Goal: Information Seeking & Learning: Learn about a topic

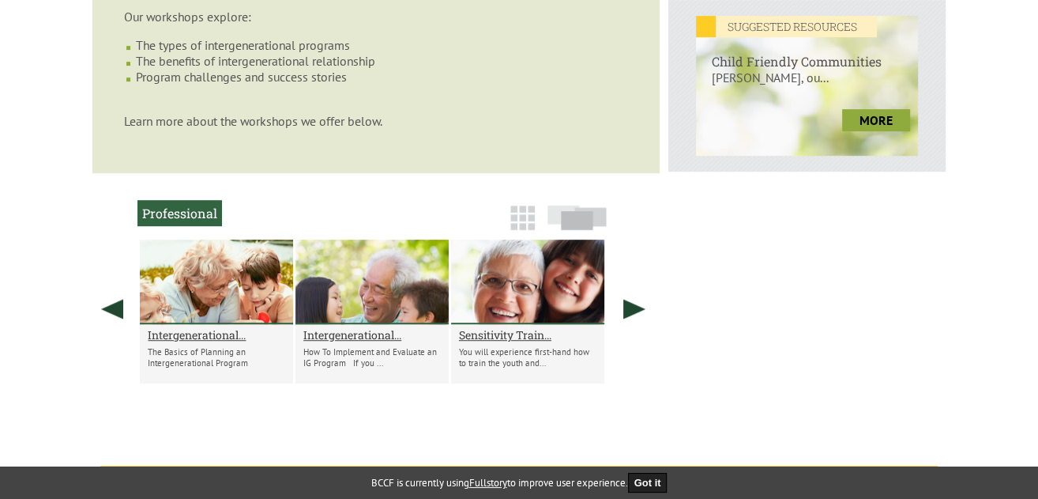
scroll to position [711, 0]
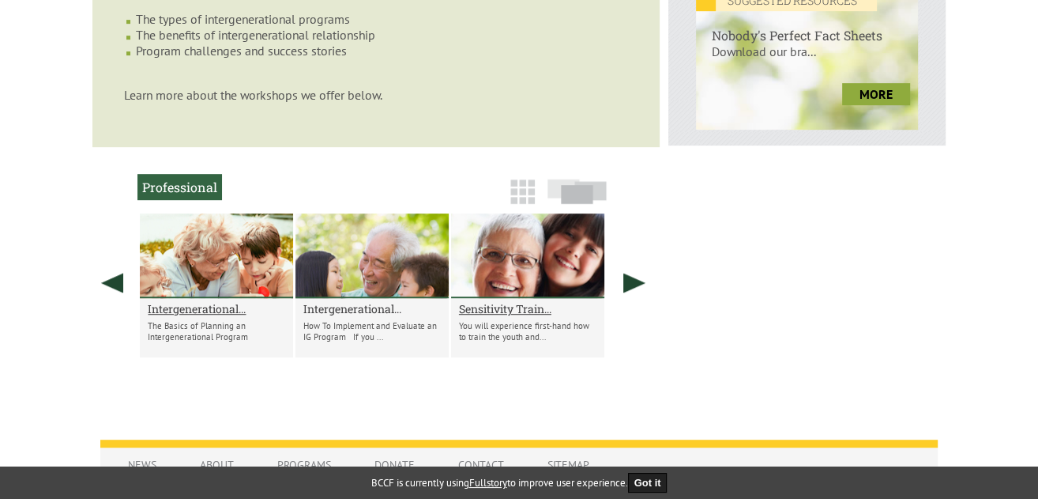
click at [345, 316] on h2 "Intergenerational..." at bounding box center [371, 308] width 137 height 15
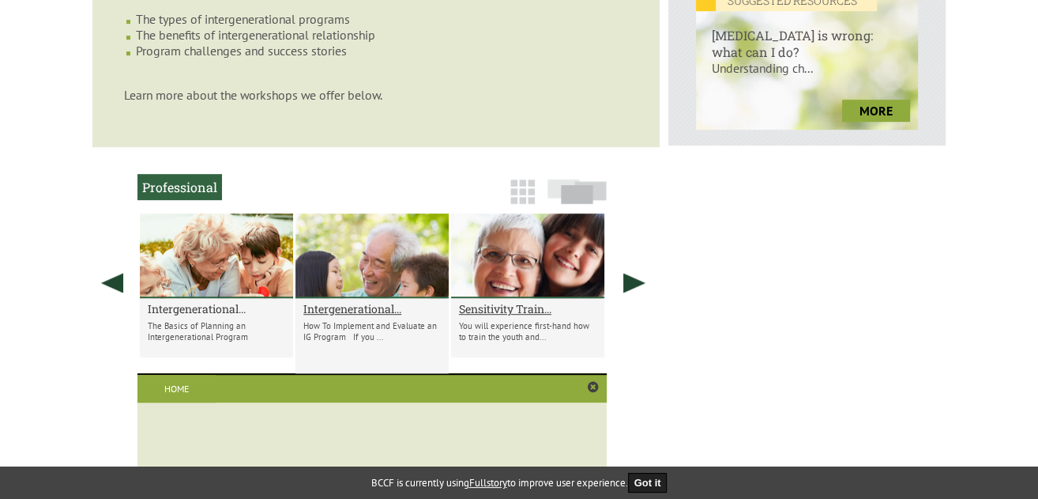
click at [200, 316] on h2 "Intergenerational..." at bounding box center [216, 308] width 137 height 15
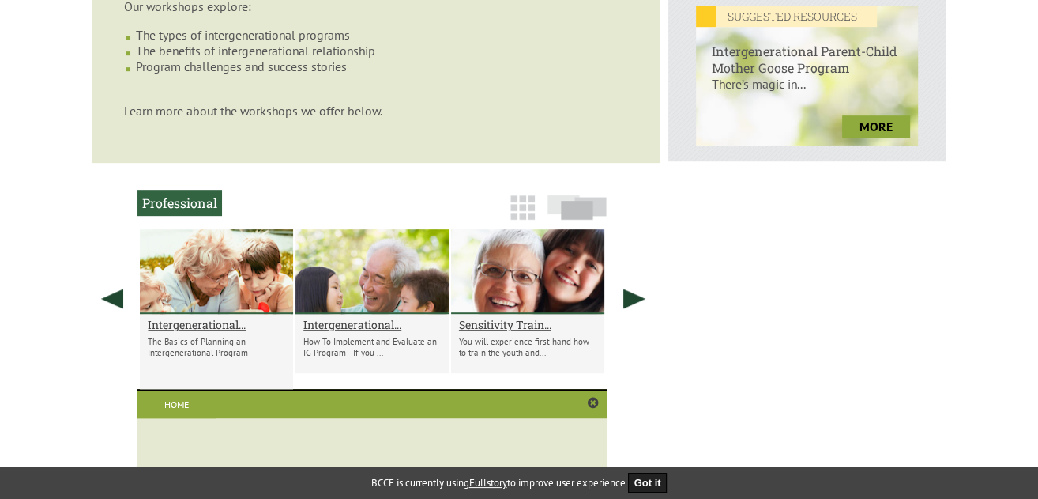
scroll to position [744, 0]
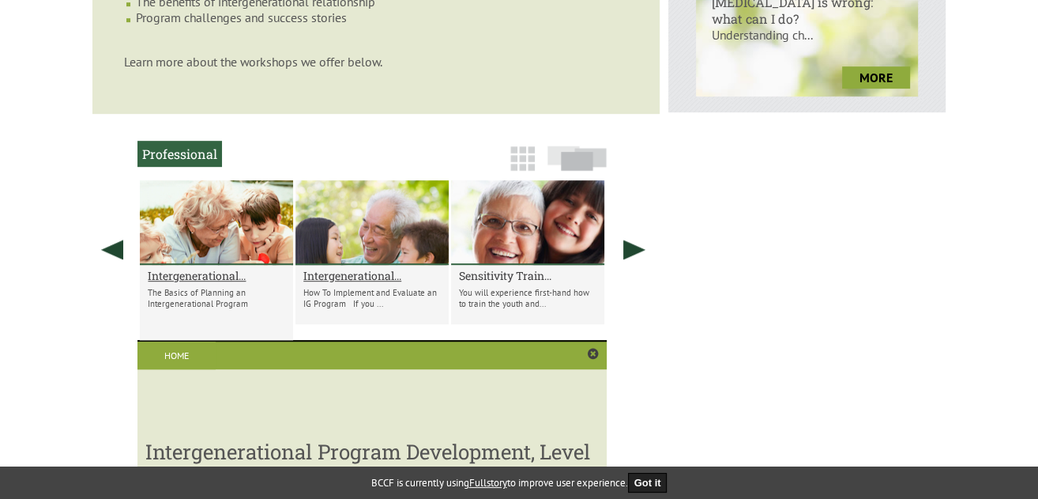
click at [538, 283] on h2 "Sensitivity Train..." at bounding box center [527, 275] width 137 height 15
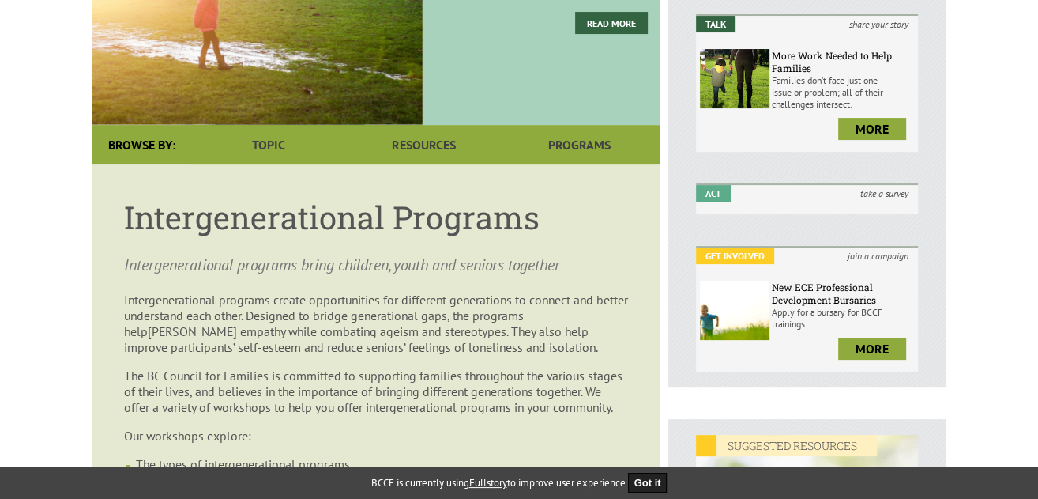
scroll to position [0, 0]
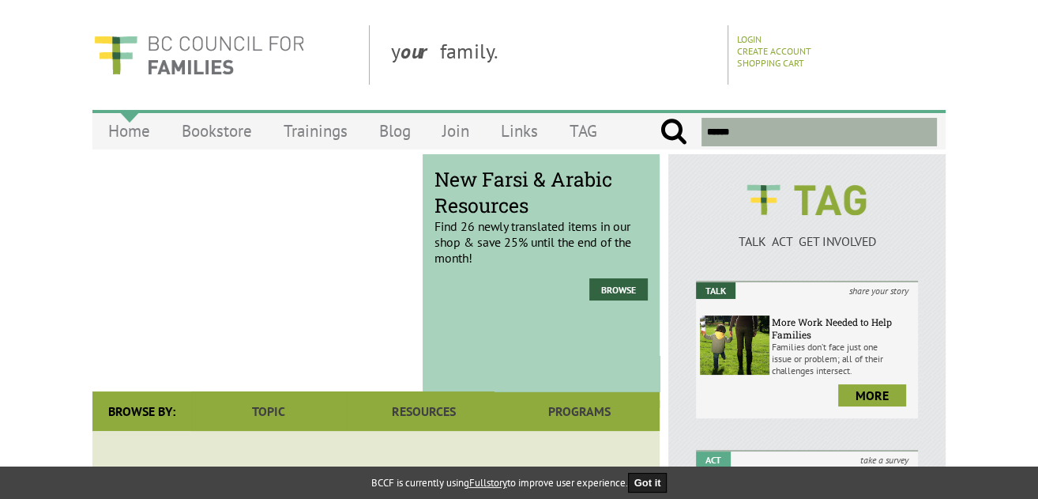
click at [119, 138] on link "Home" at bounding box center [128, 130] width 73 height 37
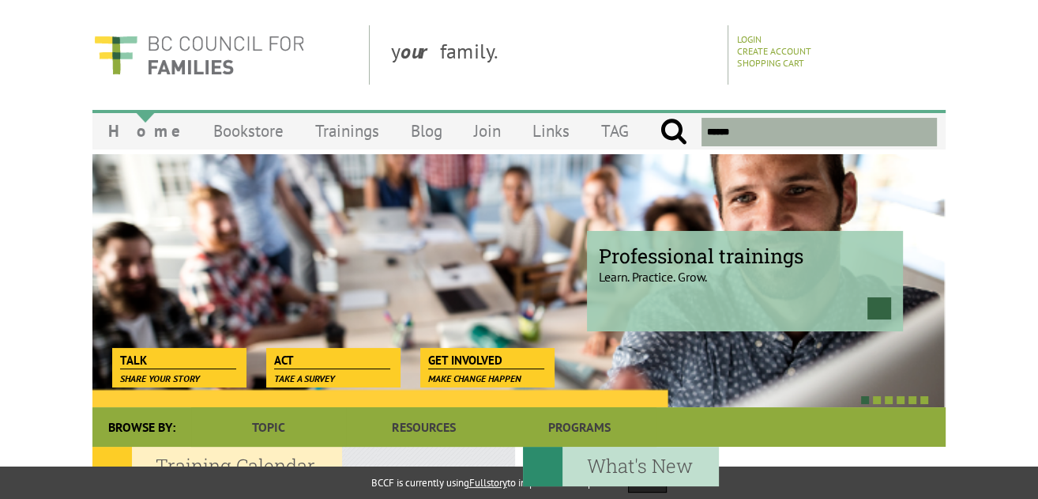
click at [128, 136] on link "Home" at bounding box center [144, 130] width 105 height 37
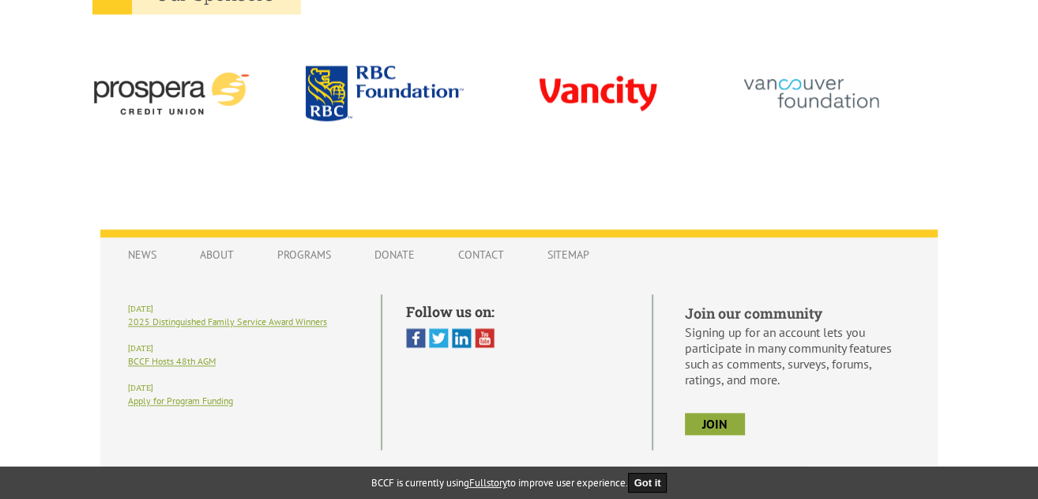
scroll to position [1579, 0]
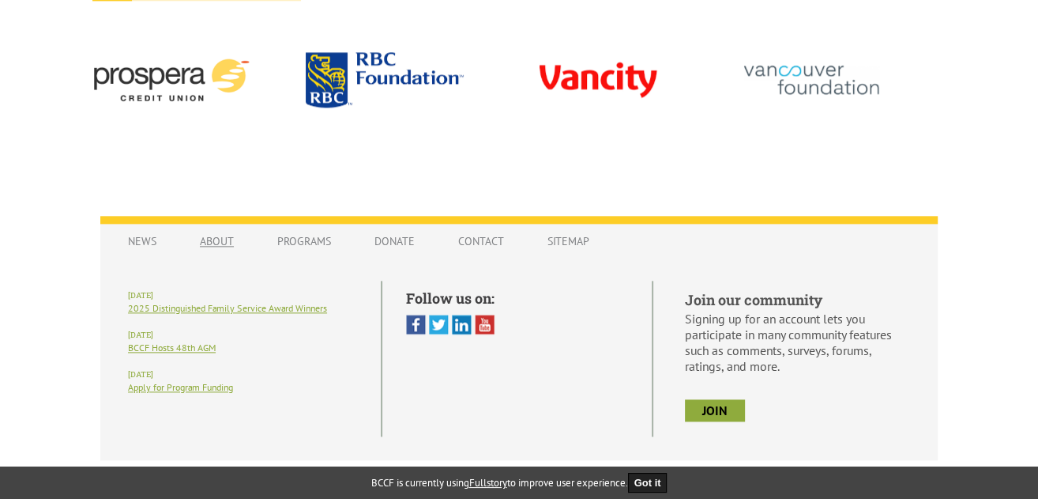
click at [222, 240] on link "About" at bounding box center [217, 241] width 66 height 30
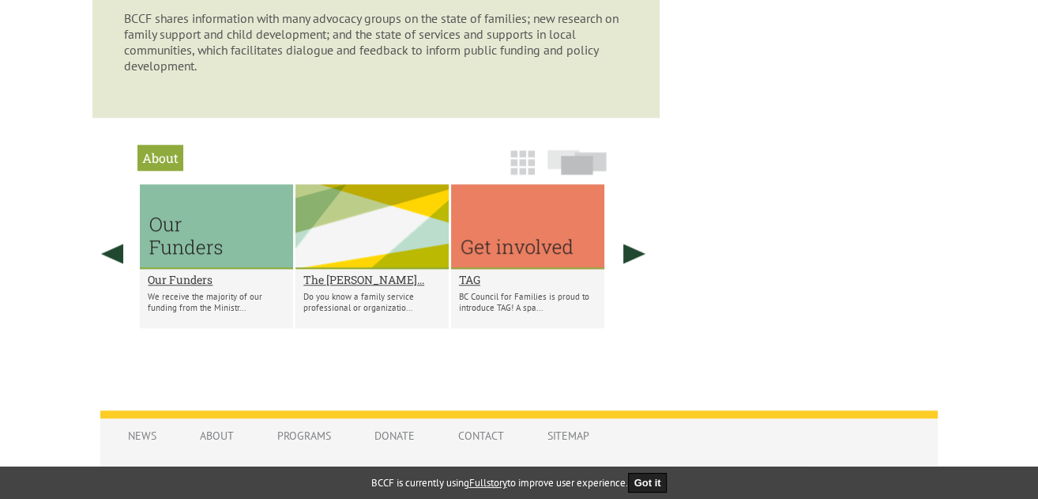
scroll to position [1185, 0]
